Goal: Find specific page/section: Find specific page/section

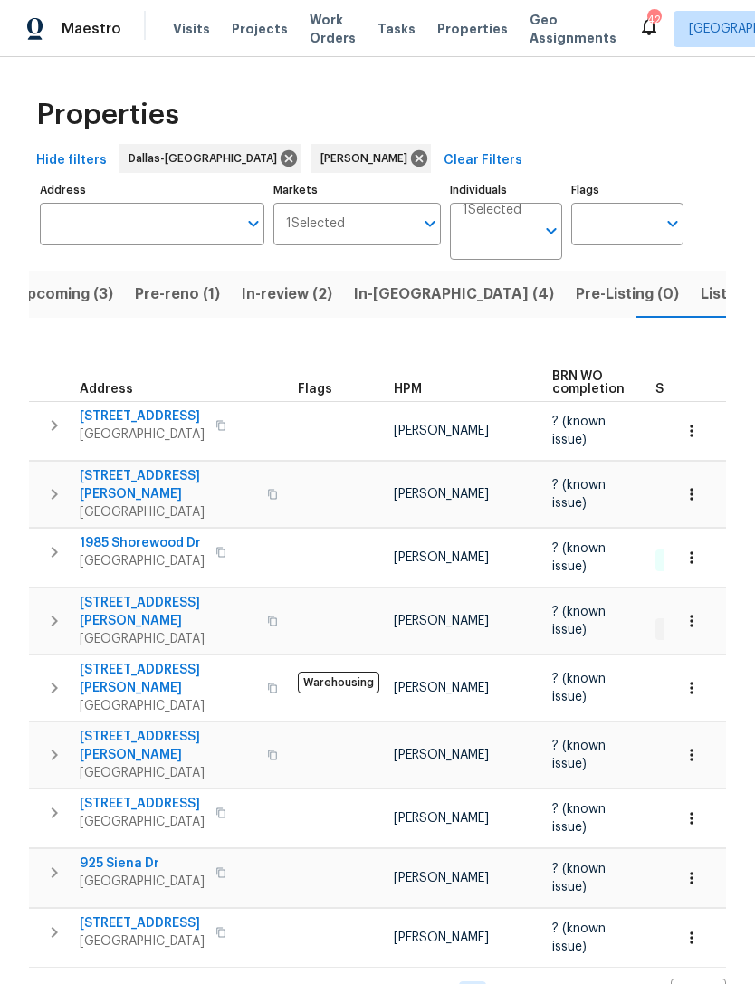
click at [383, 282] on span "In-[GEOGRAPHIC_DATA] (4)" at bounding box center [454, 294] width 200 height 25
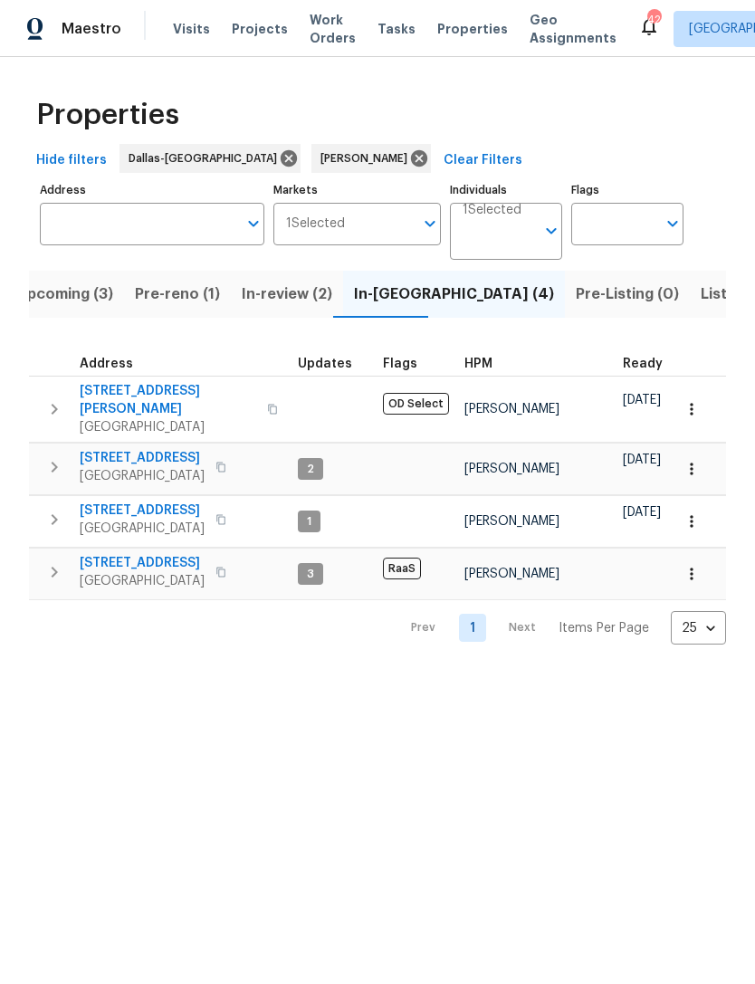
click at [701, 297] on span "Listed (8)" at bounding box center [735, 294] width 69 height 25
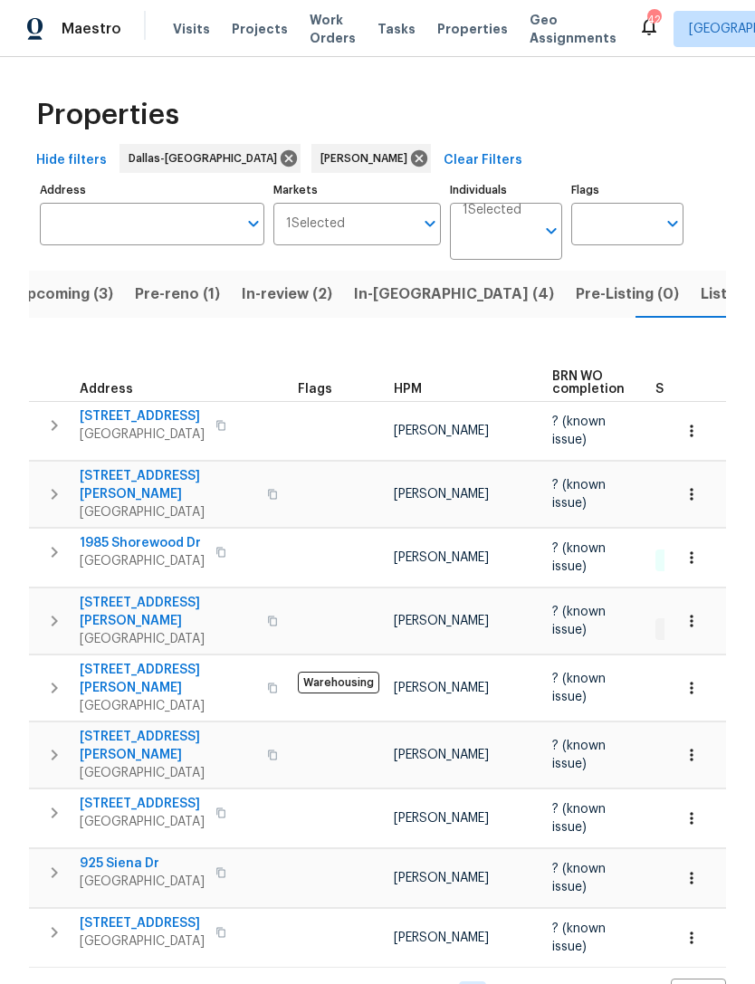
click at [88, 282] on span "Upcoming (3)" at bounding box center [64, 294] width 97 height 25
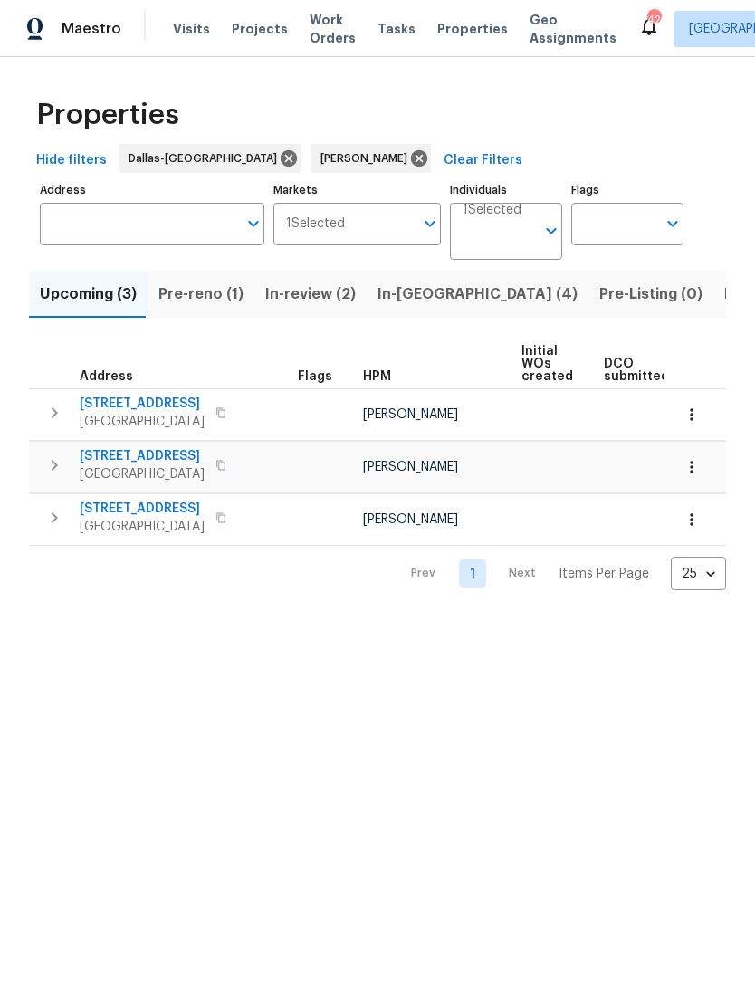
click at [439, 294] on span "In-[GEOGRAPHIC_DATA] (4)" at bounding box center [477, 294] width 200 height 25
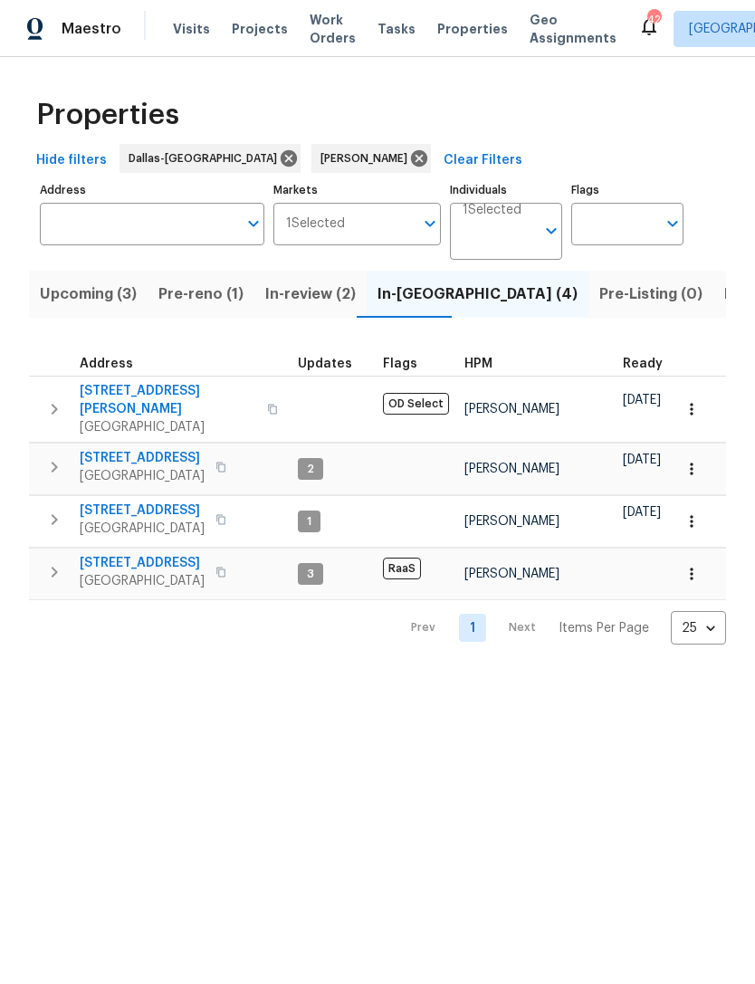
click at [724, 293] on span "Listed (8)" at bounding box center [758, 294] width 69 height 25
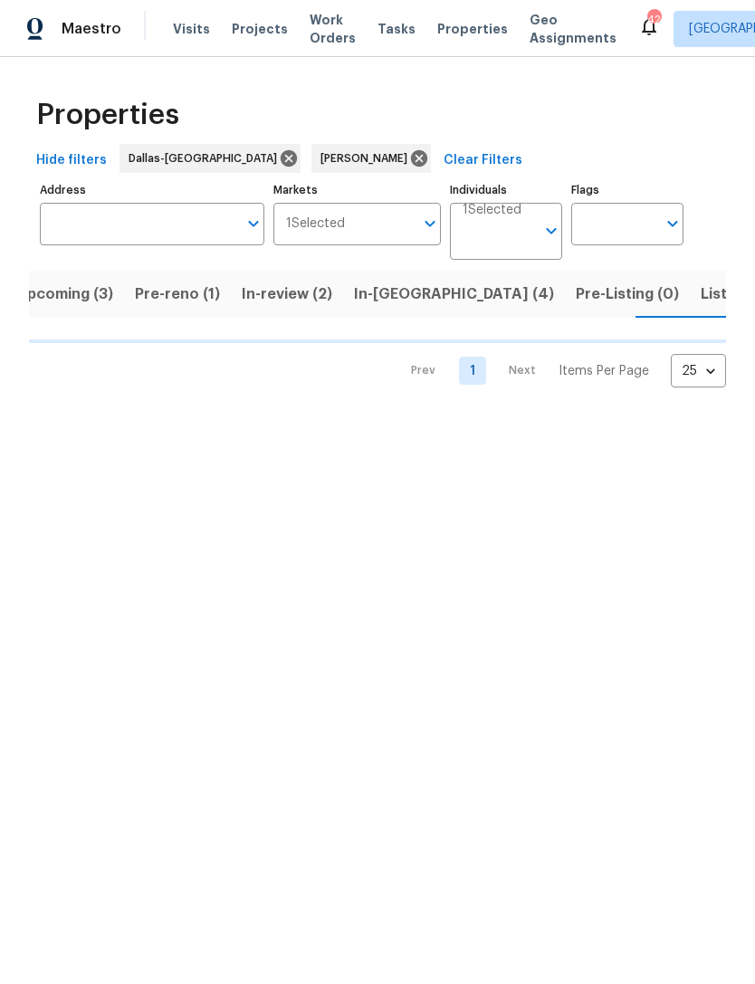
scroll to position [0, 24]
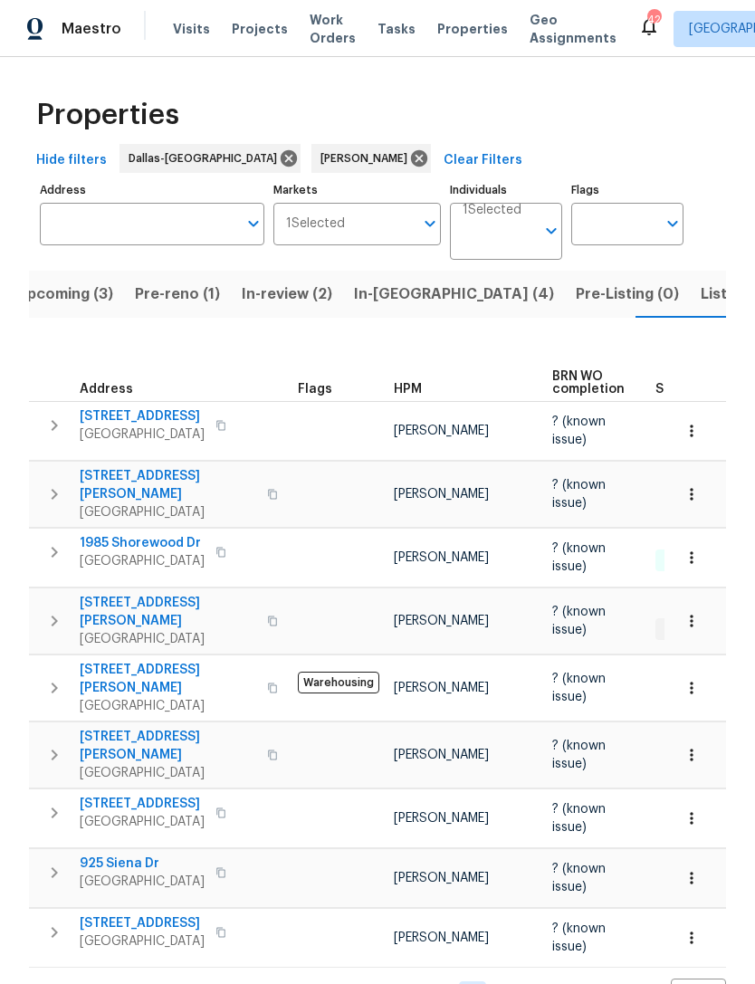
click at [393, 293] on span "In-[GEOGRAPHIC_DATA] (4)" at bounding box center [454, 294] width 200 height 25
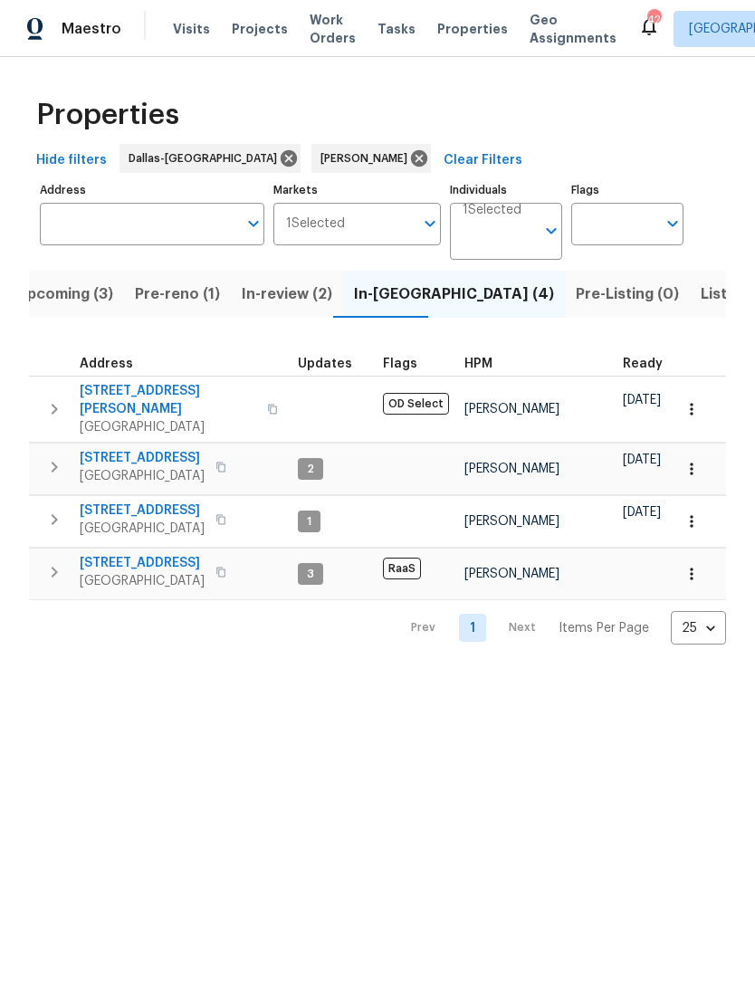
click at [68, 293] on span "Upcoming (3)" at bounding box center [64, 294] width 97 height 25
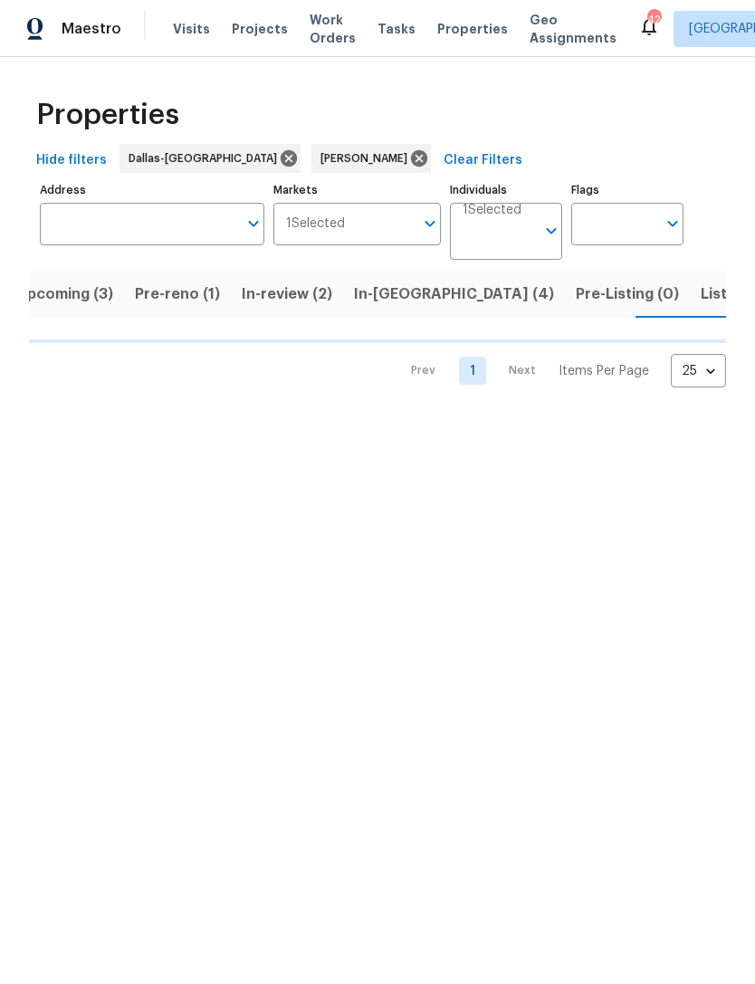
scroll to position [0, 24]
